Goal: Information Seeking & Learning: Learn about a topic

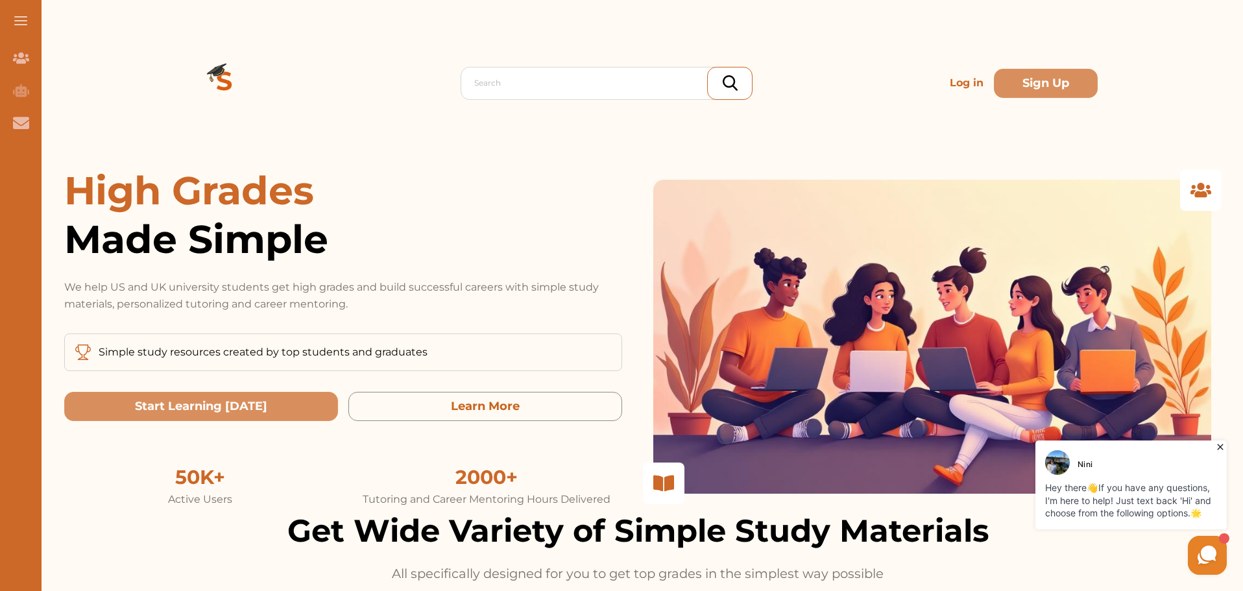
click at [954, 86] on p "Log in" at bounding box center [966, 83] width 44 height 26
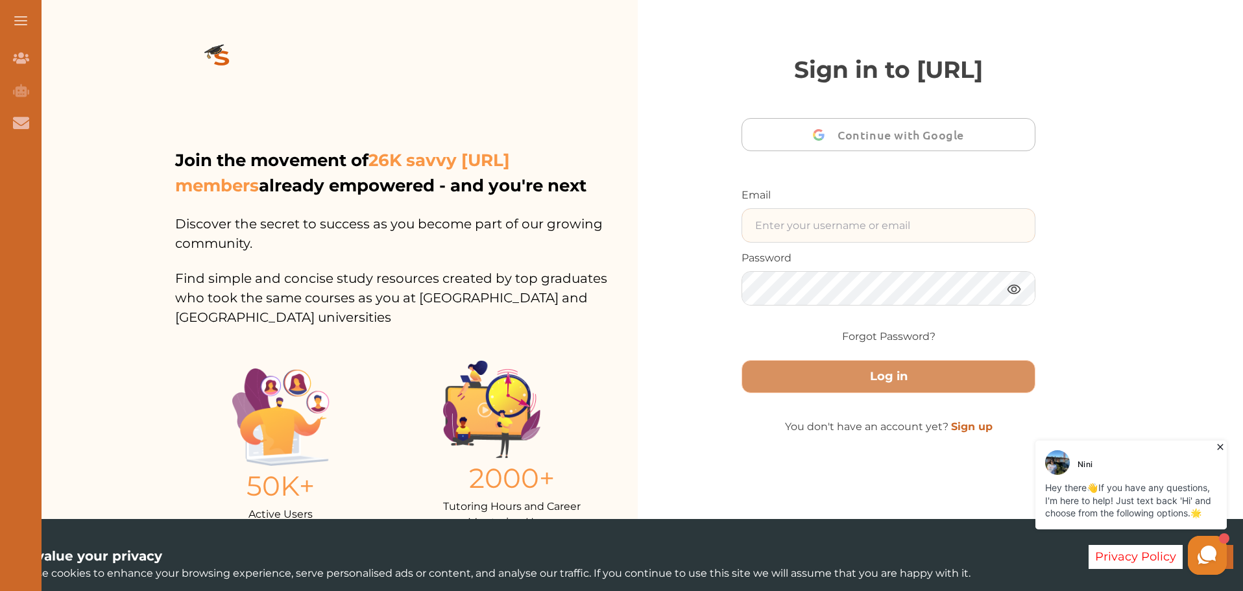
type input "[EMAIL_ADDRESS][DOMAIN_NAME]"
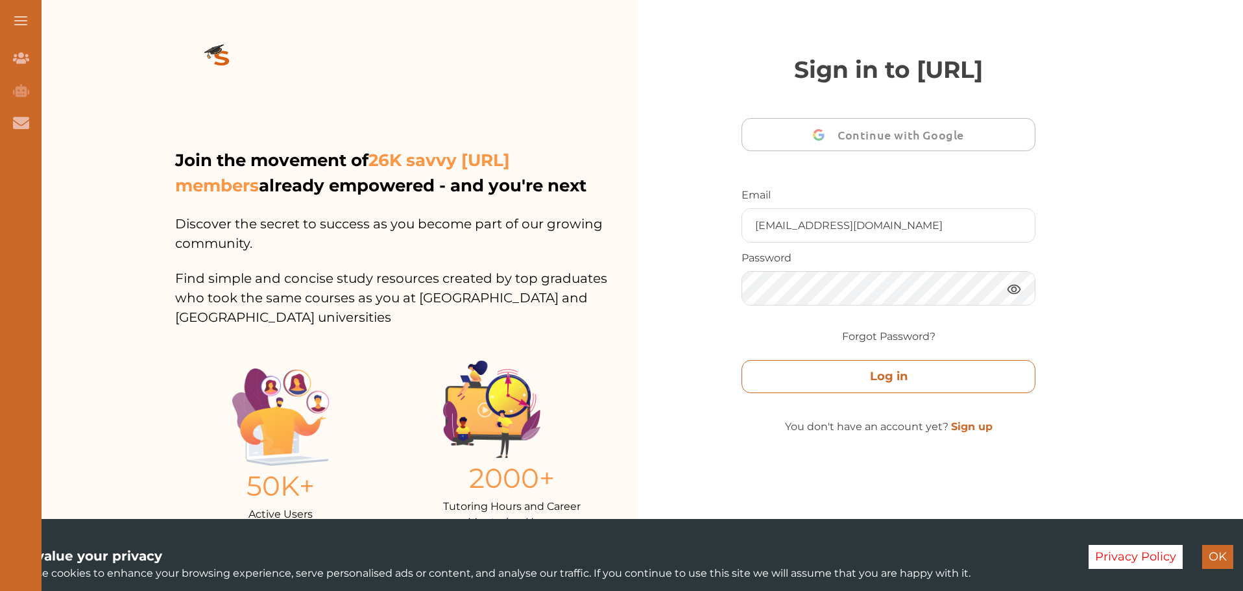
click at [845, 393] on button "Log in" at bounding box center [888, 376] width 294 height 33
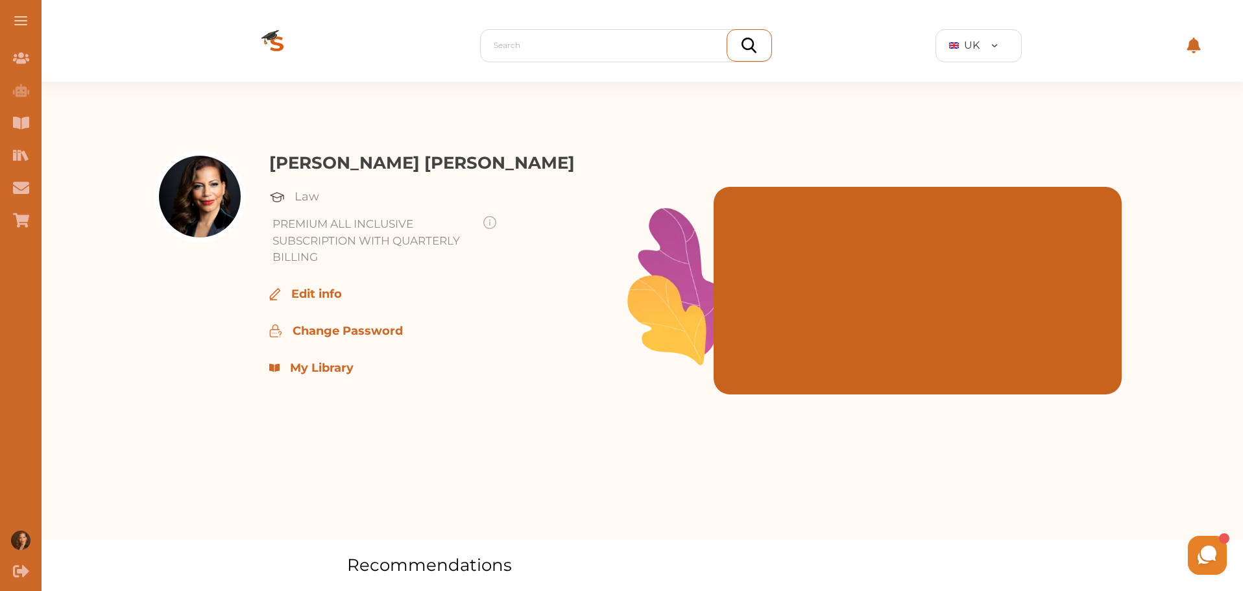
click at [23, 19] on button at bounding box center [21, 21] width 42 height 42
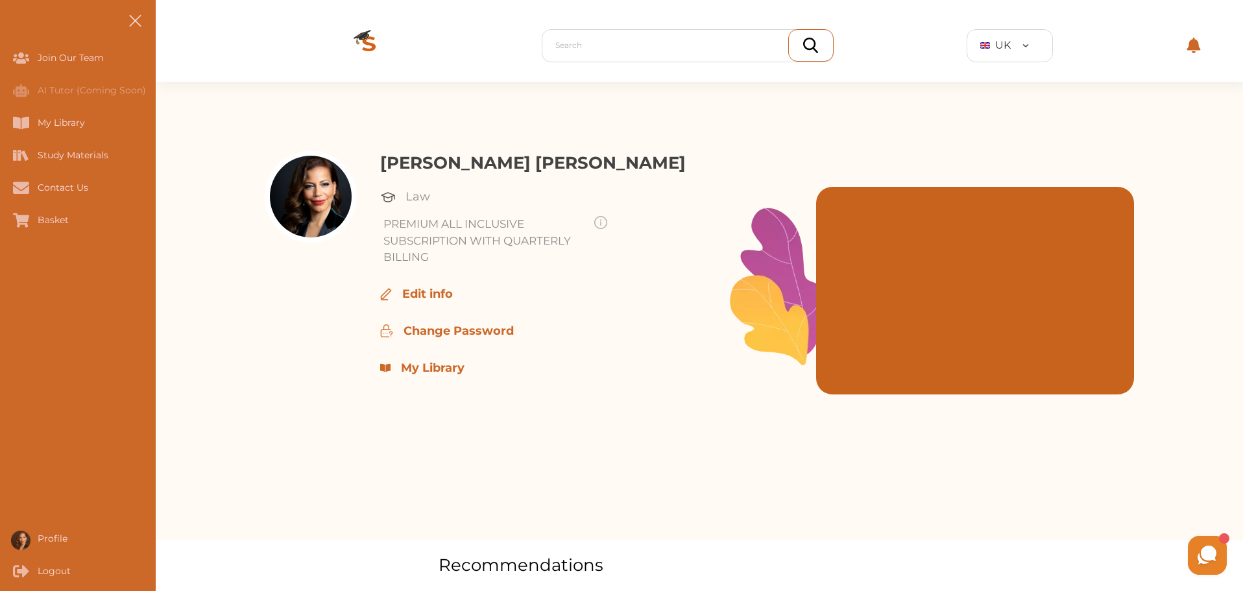
click at [136, 16] on button at bounding box center [135, 21] width 42 height 42
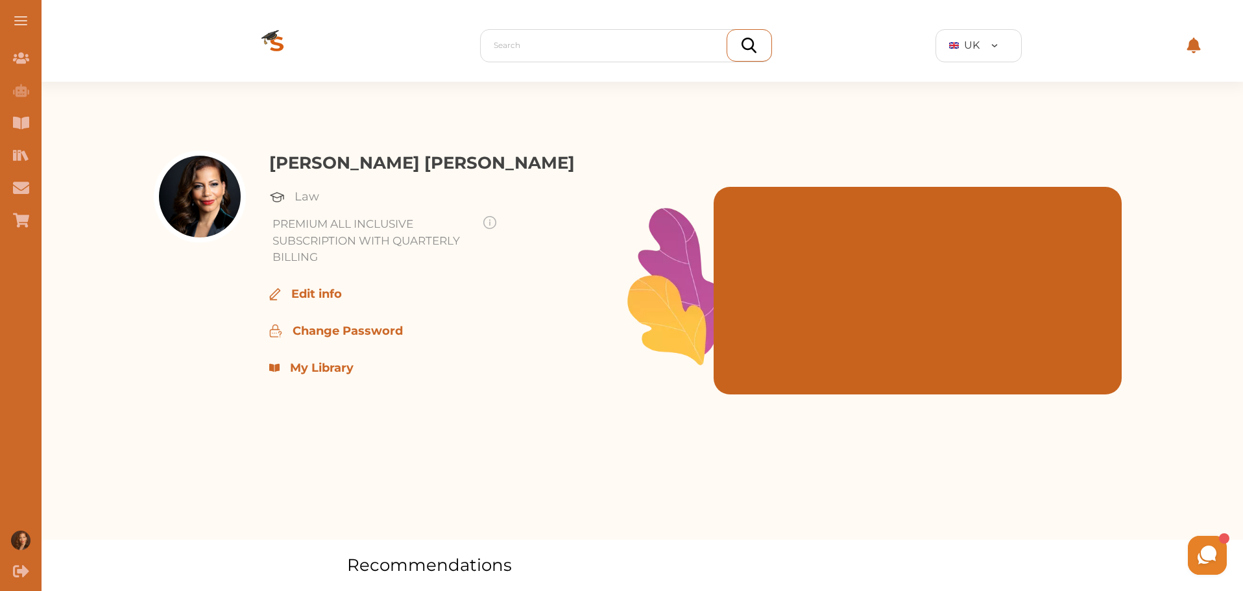
click at [324, 367] on p "My Library" at bounding box center [322, 368] width 64 height 18
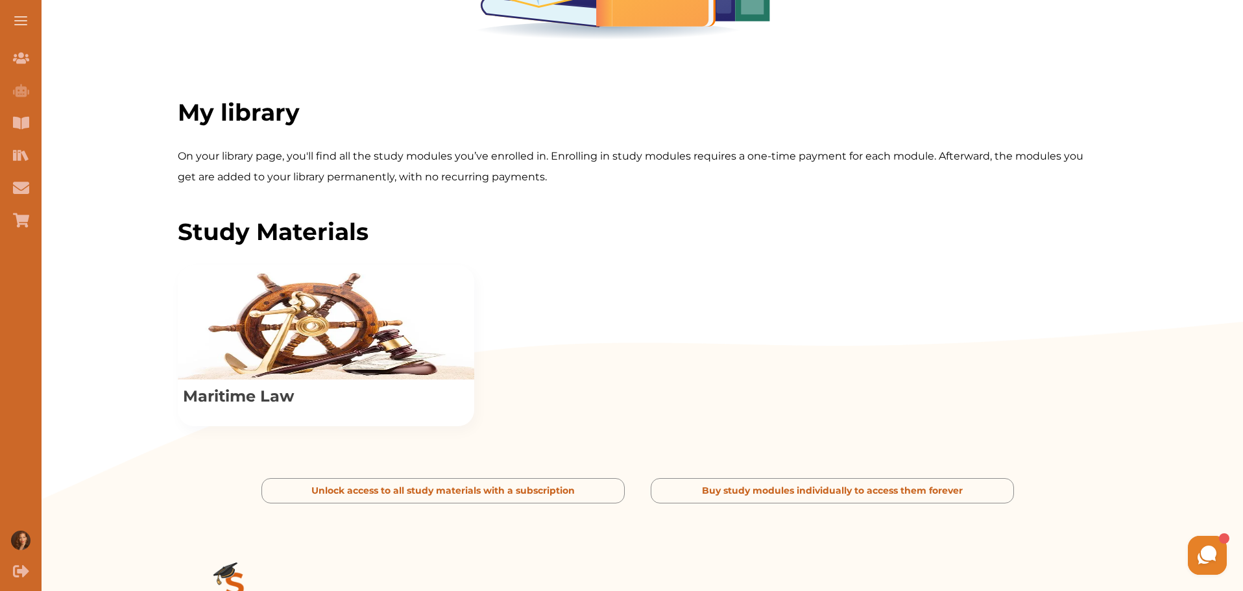
scroll to position [324, 0]
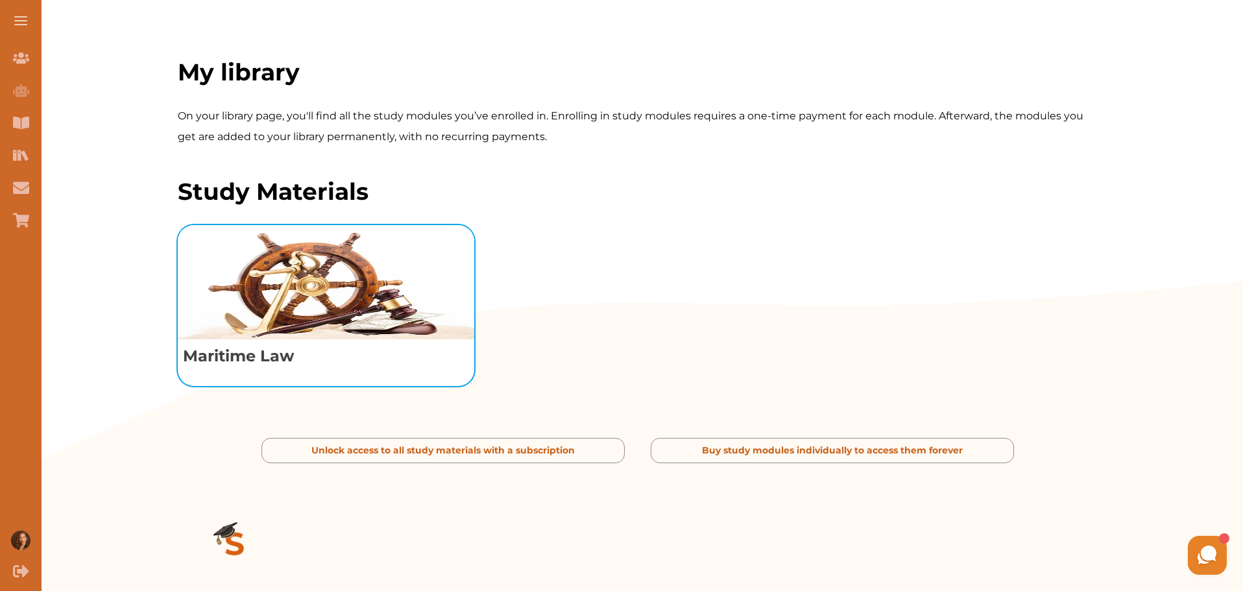
click at [275, 373] on p "Maritime Law" at bounding box center [326, 356] width 296 height 34
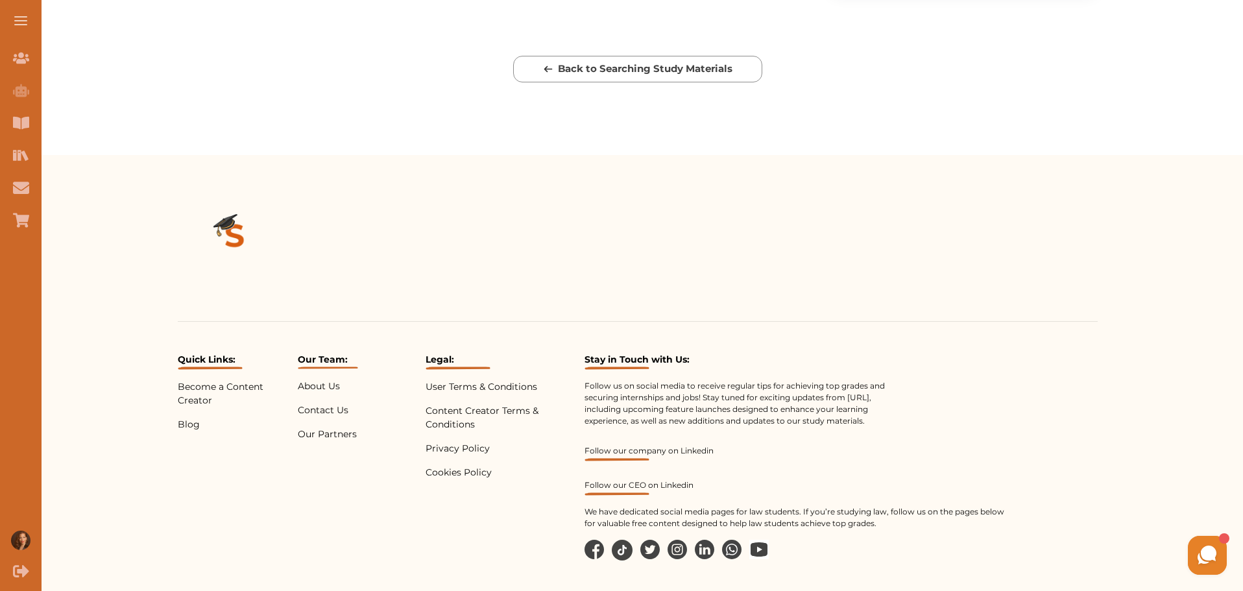
scroll to position [427, 0]
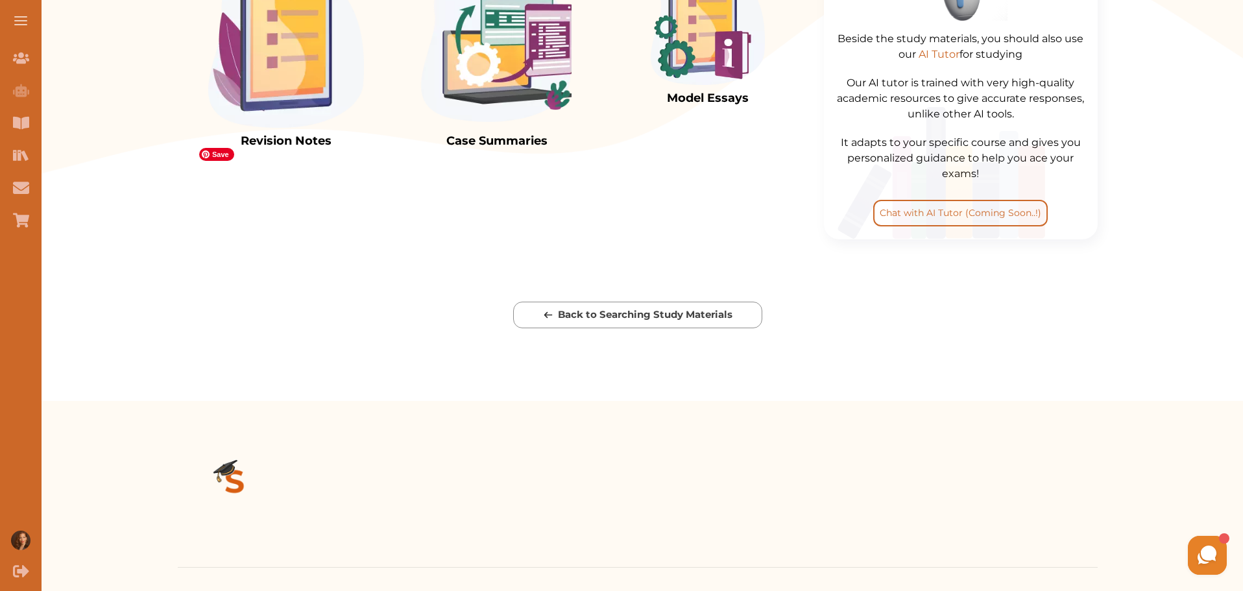
click at [294, 128] on img at bounding box center [286, 47] width 156 height 162
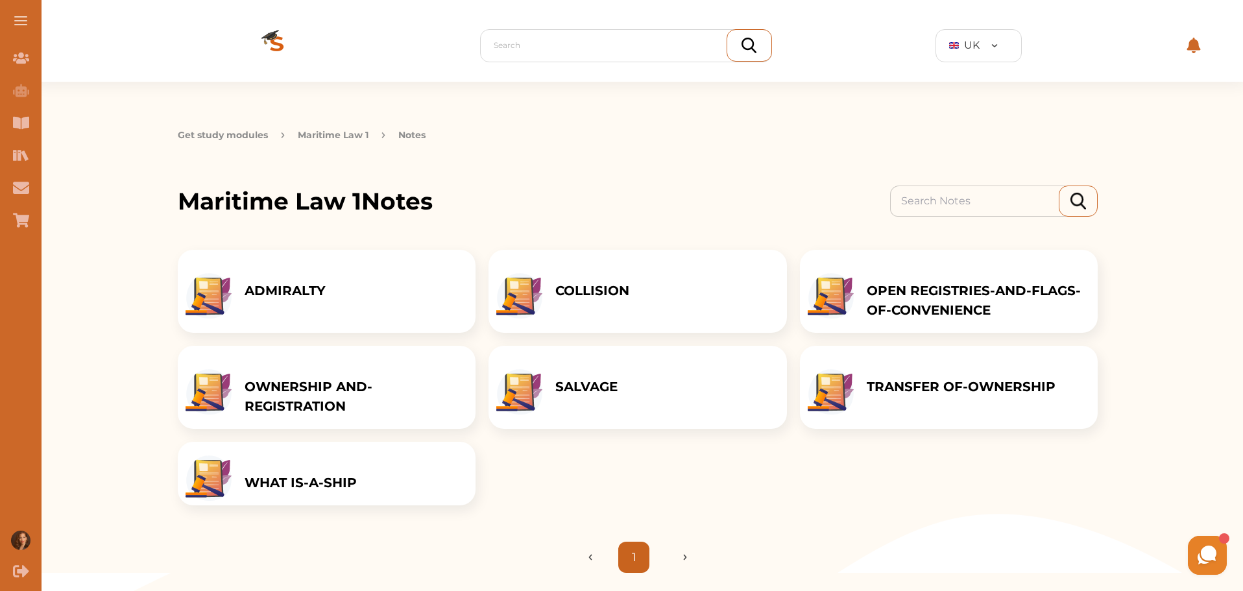
click at [317, 492] on p "WHAT IS-A-SHIP" at bounding box center [301, 482] width 112 height 19
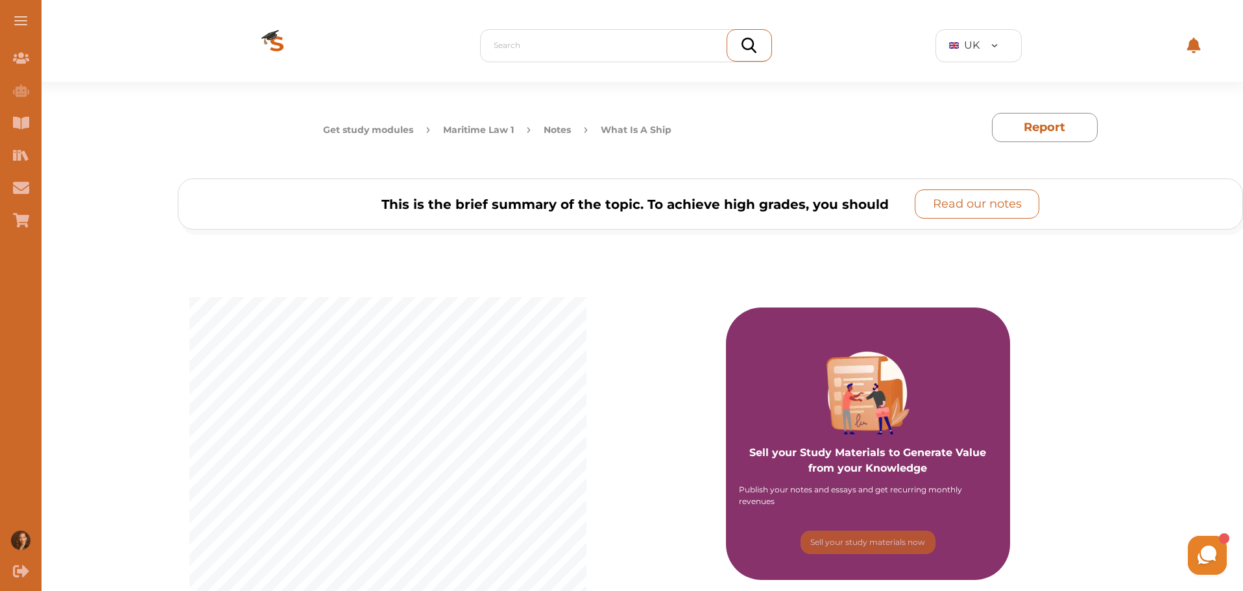
click at [996, 205] on p "Read our notes" at bounding box center [977, 204] width 89 height 18
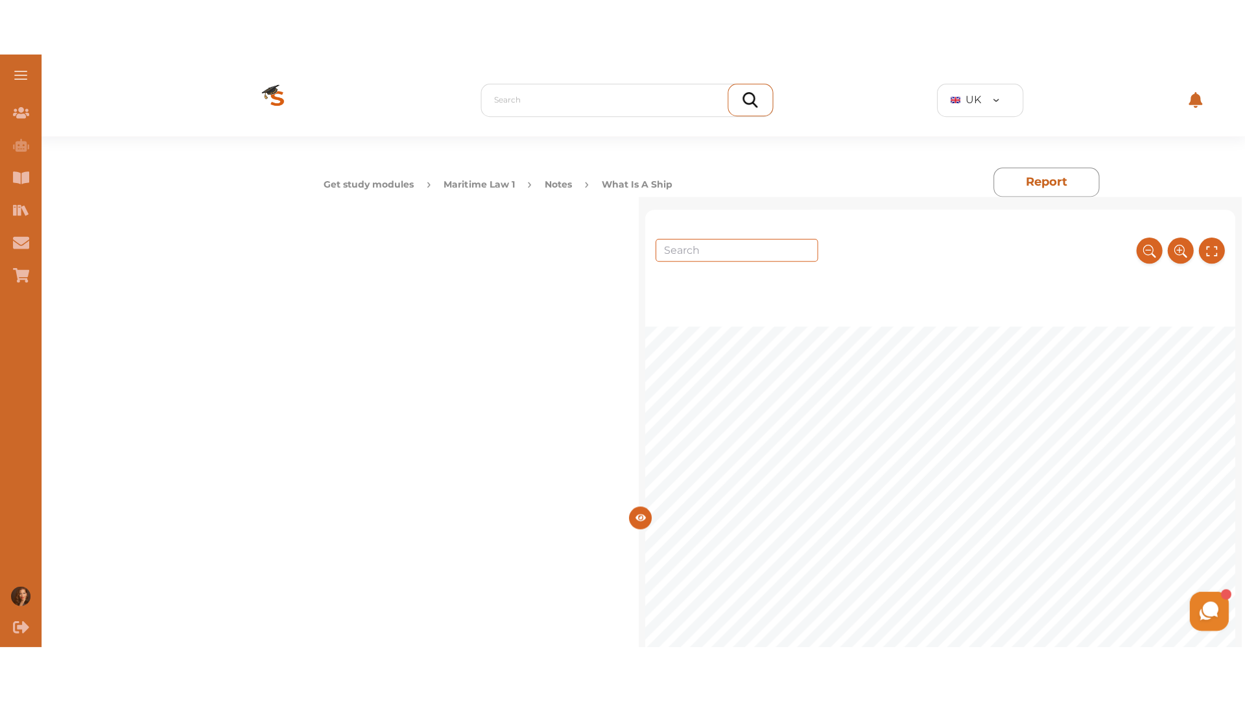
scroll to position [108, 0]
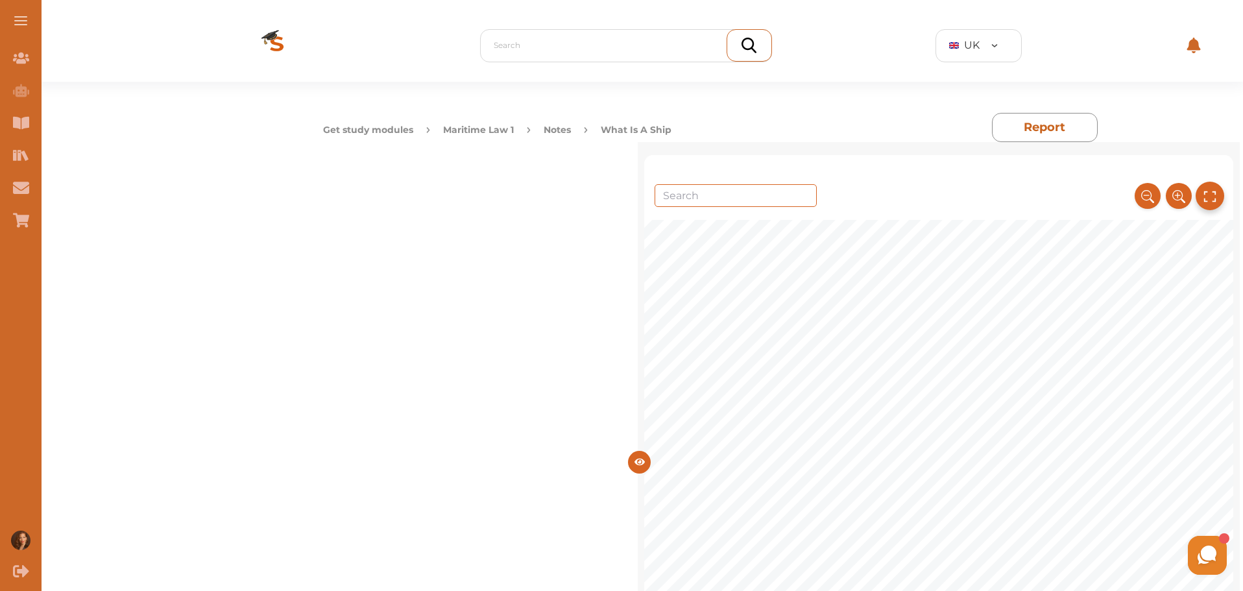
click at [1203, 195] on icon at bounding box center [1210, 196] width 14 height 21
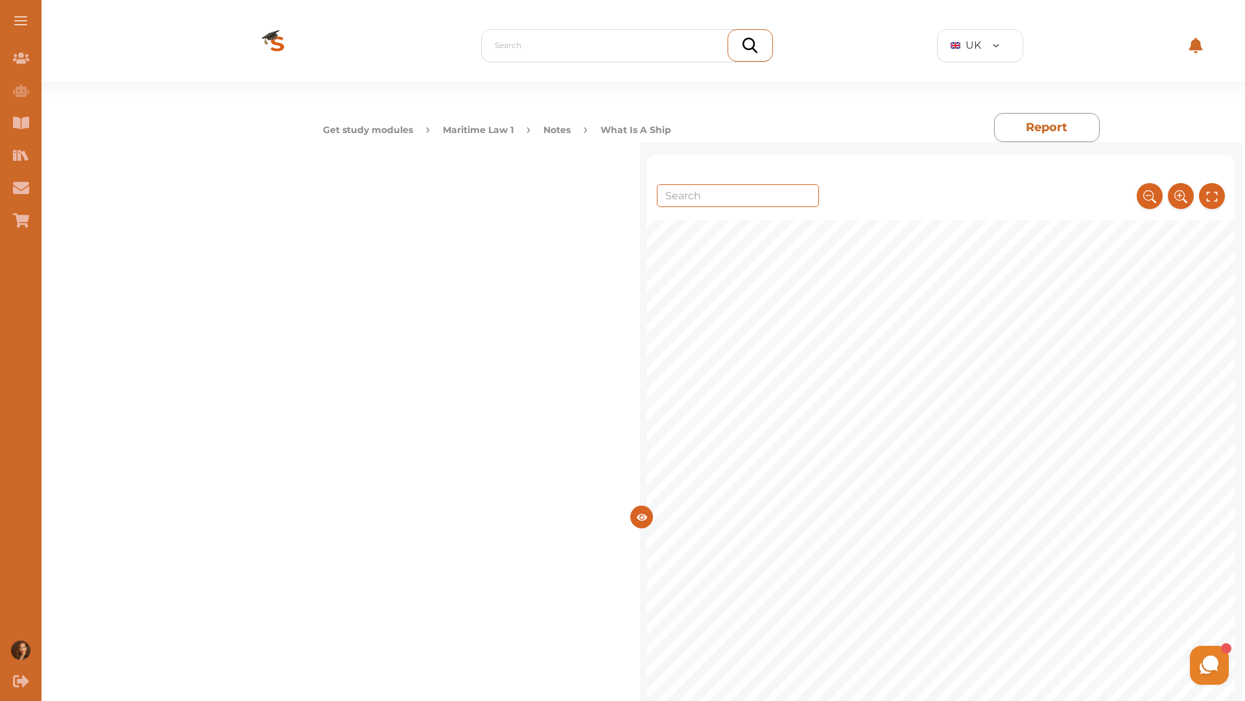
scroll to position [0, 0]
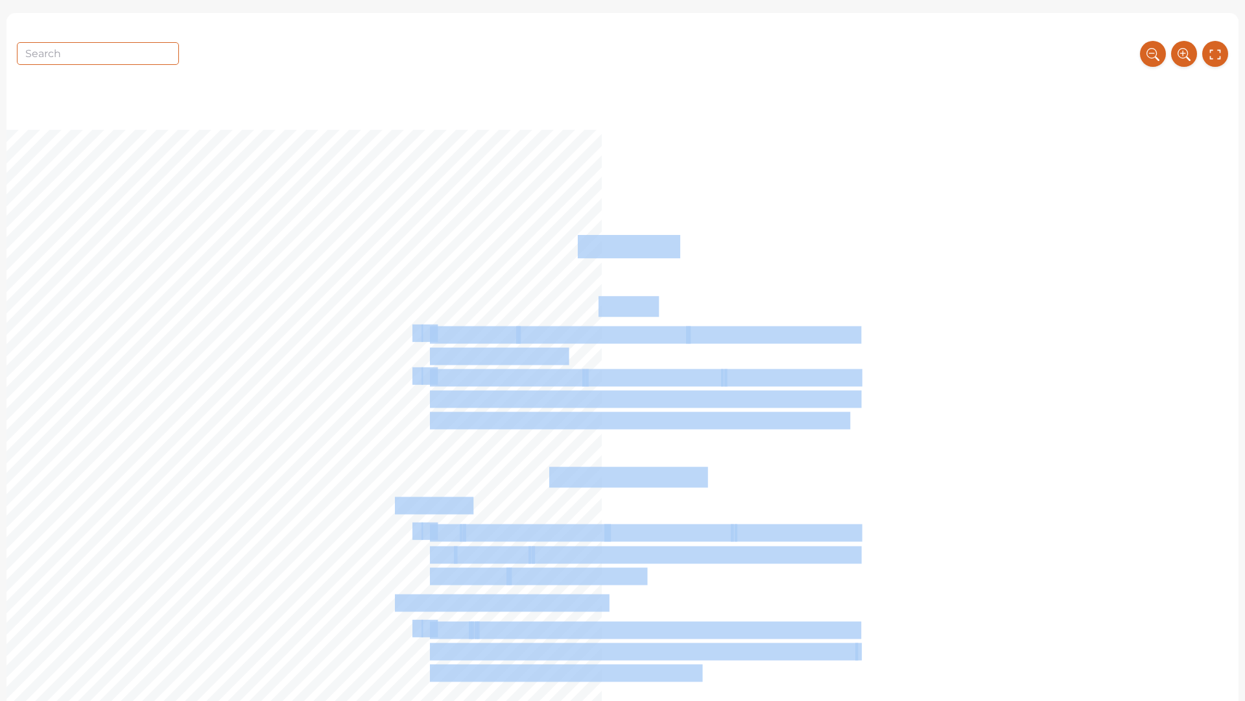
drag, startPoint x: 692, startPoint y: 681, endPoint x: 1083, endPoint y: 684, distance: 390.5
click at [1117, 590] on div "1 What is a Ship? Definition ➢ Section 313 of the Merchant Shipping Act (MSA) 1…" at bounding box center [622, 515] width 1232 height 771
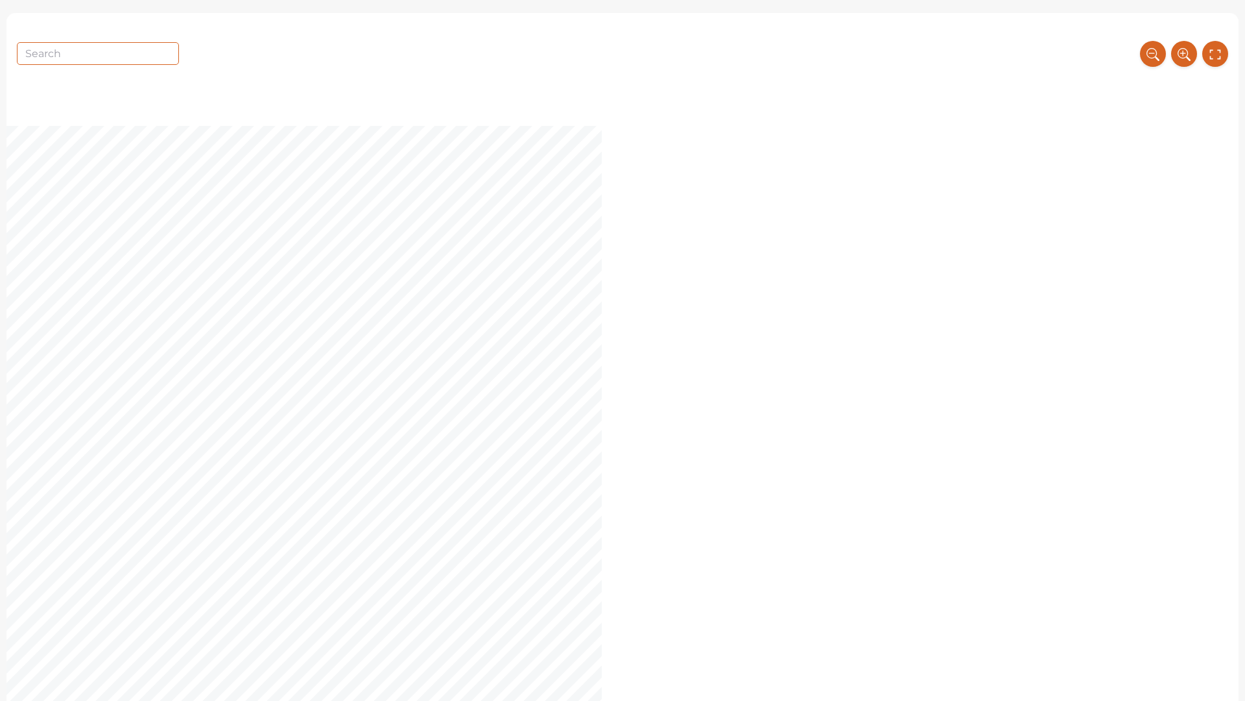
click at [1027, 546] on div "1 What is a Ship? Definition ➢ Section 313 of the Merchant Shipping Act (MSA) 1…" at bounding box center [622, 511] width 1232 height 771
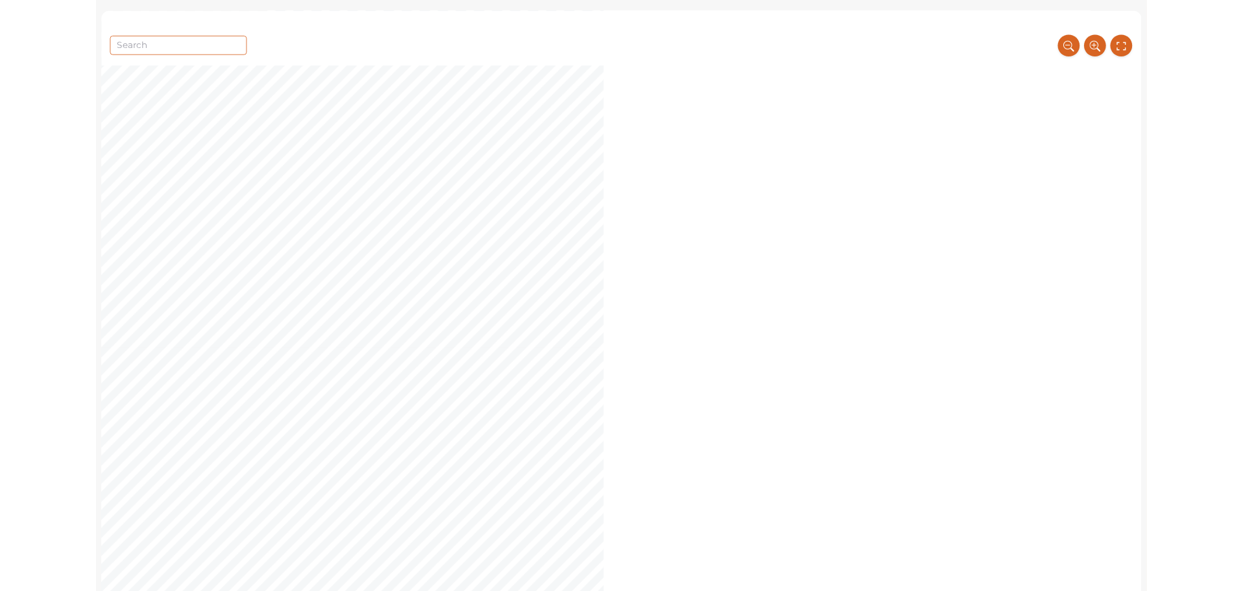
scroll to position [1230, 0]
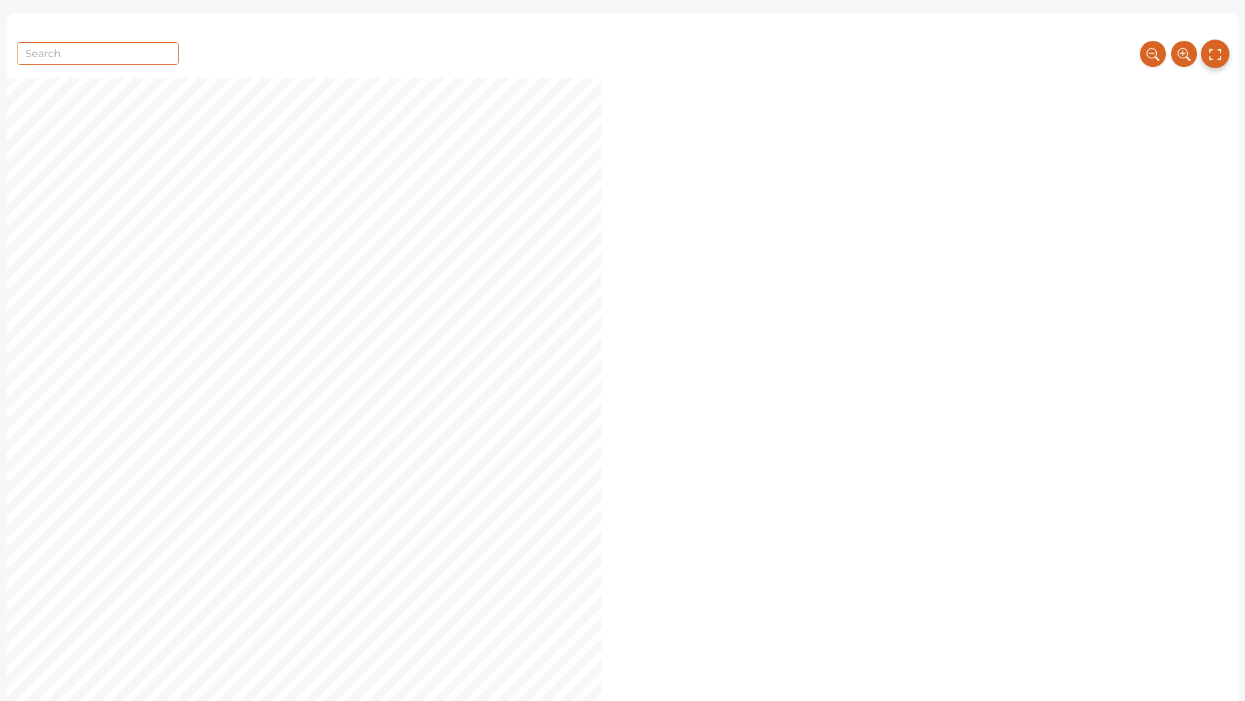
click at [1218, 50] on icon at bounding box center [1216, 54] width 12 height 11
